Goal: Find specific page/section: Find specific page/section

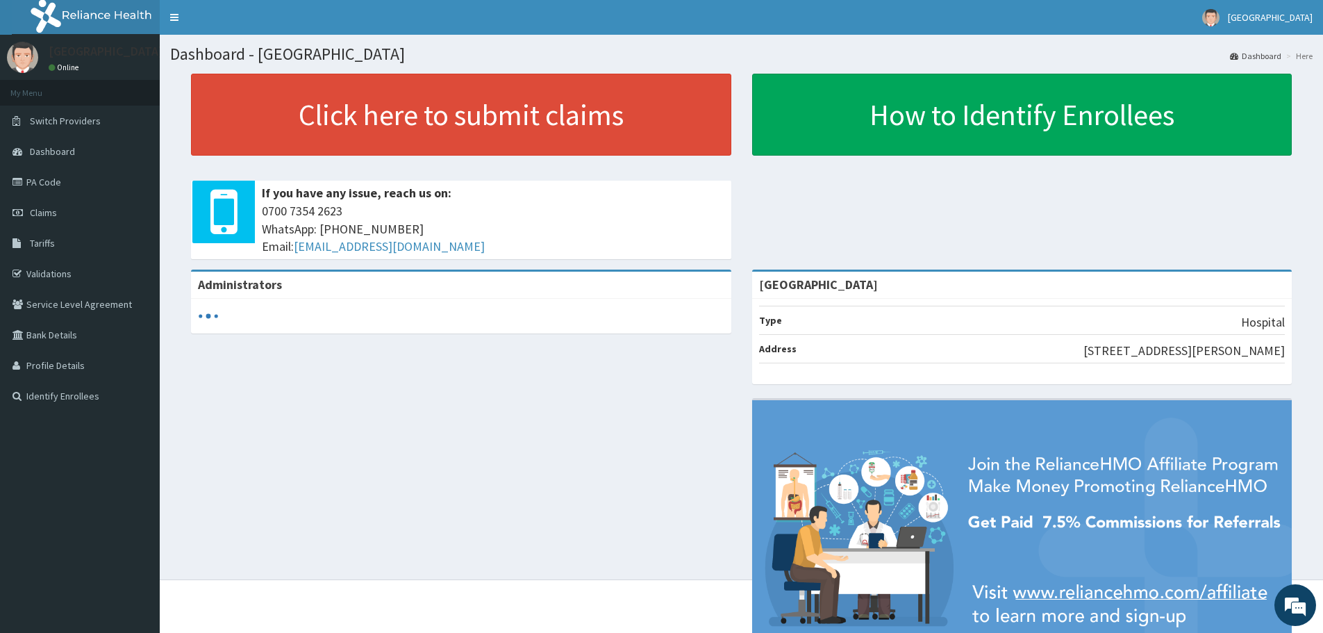
click at [80, 275] on link "Validations" at bounding box center [80, 273] width 160 height 31
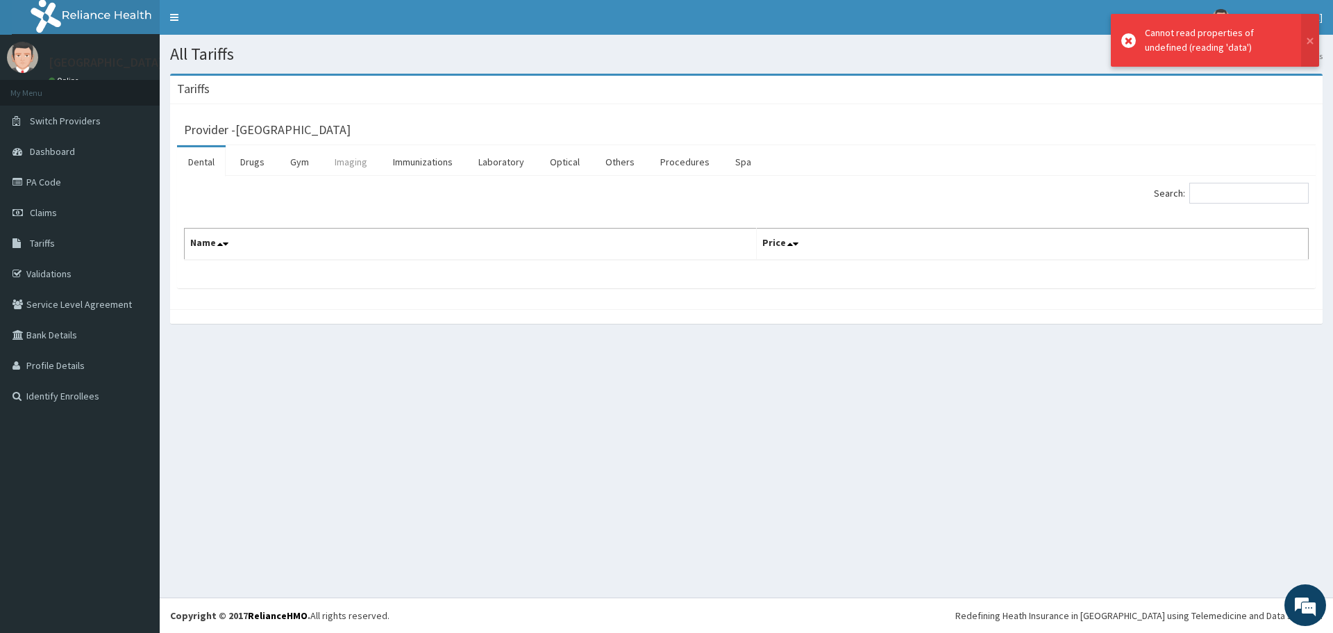
click at [353, 162] on link "Imaging" at bounding box center [351, 161] width 55 height 29
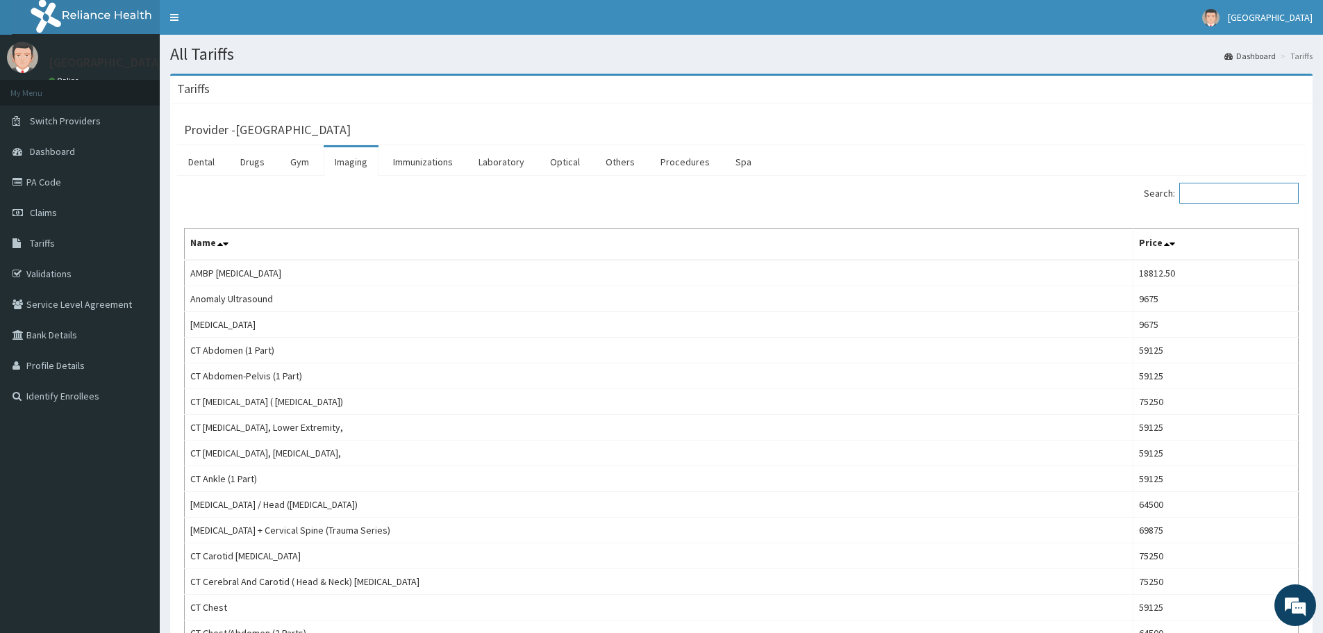
click at [1259, 198] on input "Search:" at bounding box center [1238, 193] width 119 height 21
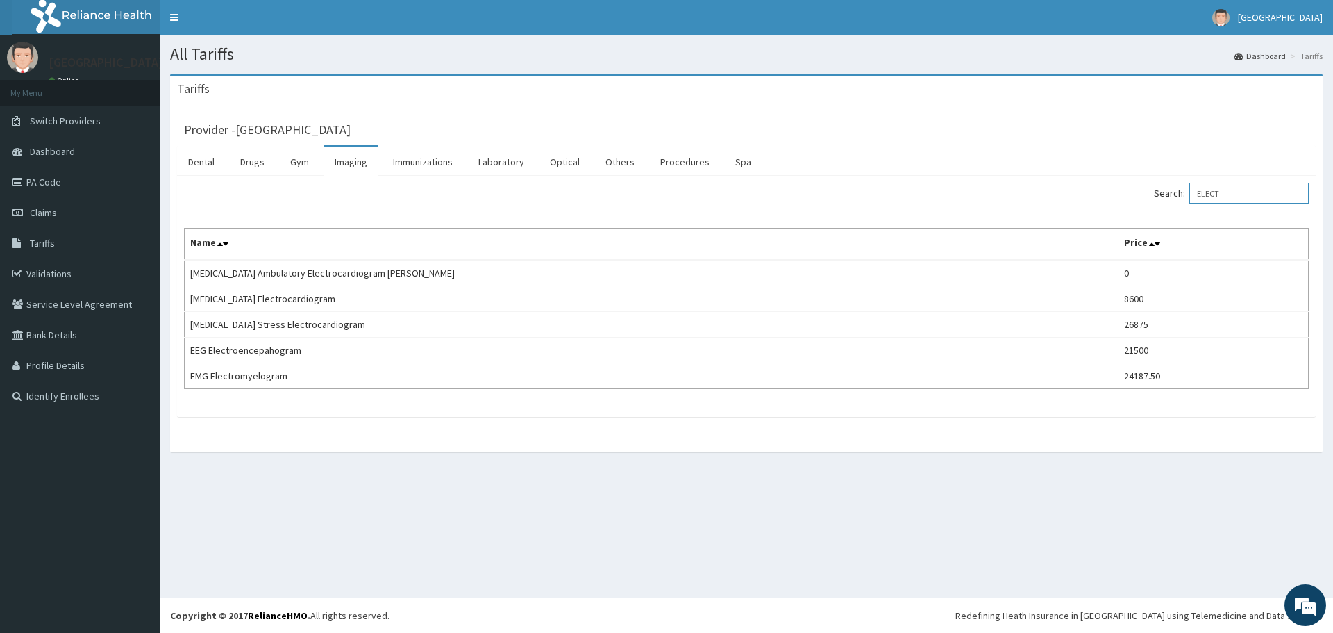
type input "ELECT"
click at [76, 265] on link "Validations" at bounding box center [80, 273] width 160 height 31
